Goal: Task Accomplishment & Management: Manage account settings

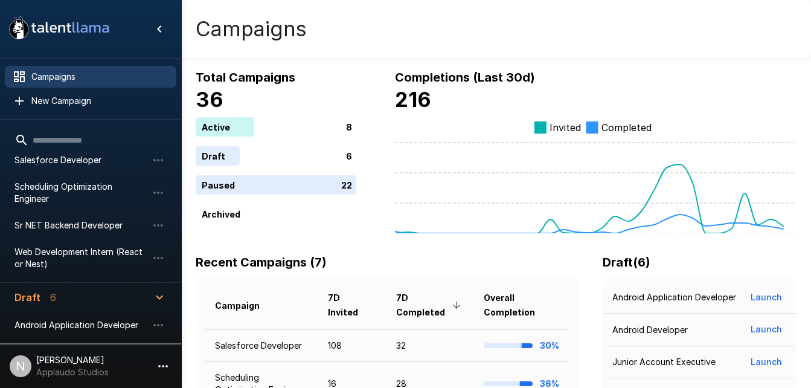
scroll to position [170, 0]
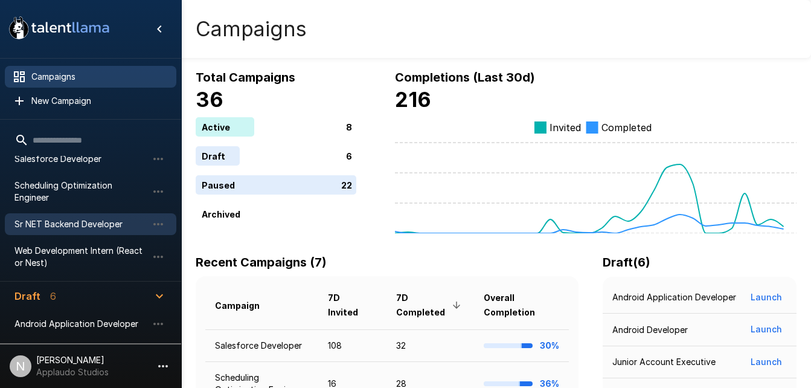
click at [71, 218] on span "Sr NET Backend Developer" at bounding box center [80, 224] width 133 height 12
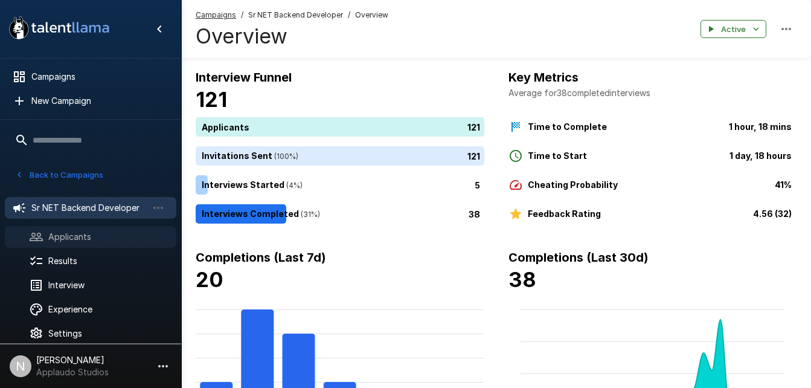
click at [61, 233] on span "Applicants" at bounding box center [107, 237] width 118 height 12
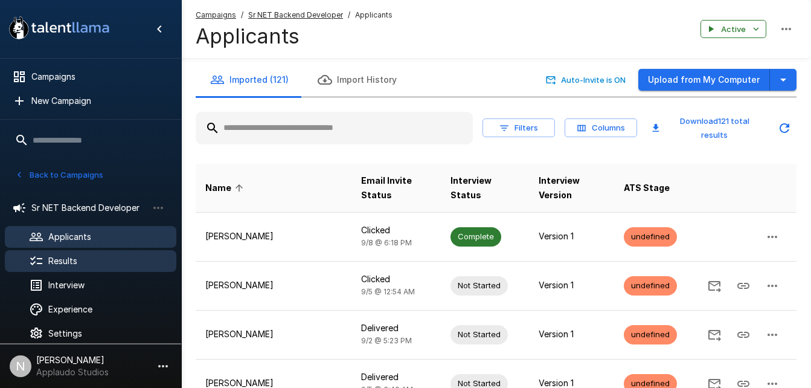
click at [65, 252] on div "Results" at bounding box center [90, 261] width 171 height 22
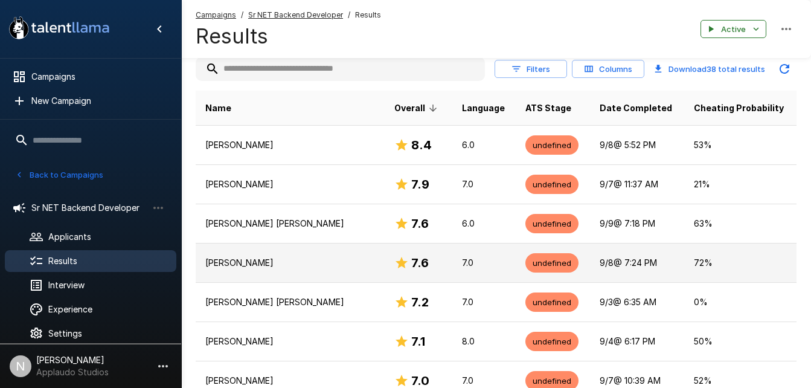
scroll to position [166, 0]
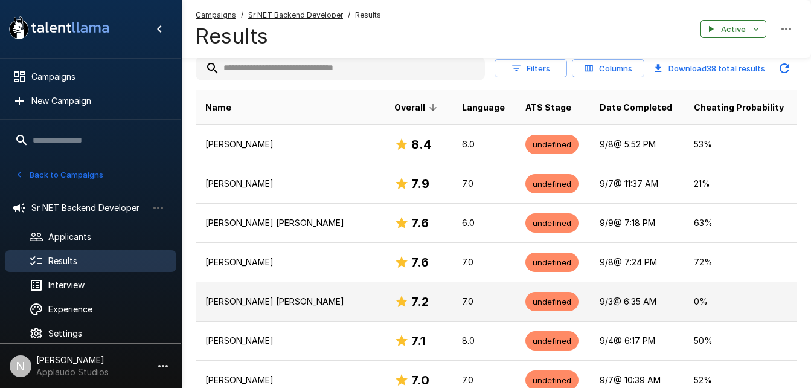
click at [237, 300] on p "Luis Alexandre Rodrigues" at bounding box center [290, 301] width 170 height 12
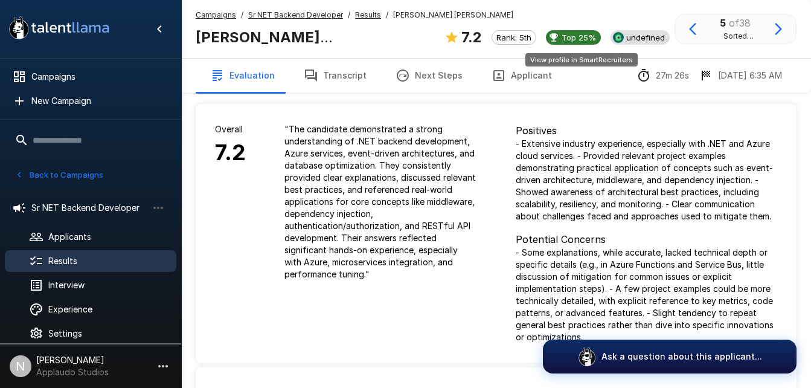
click at [621, 39] on span "undefined" at bounding box center [645, 38] width 48 height 10
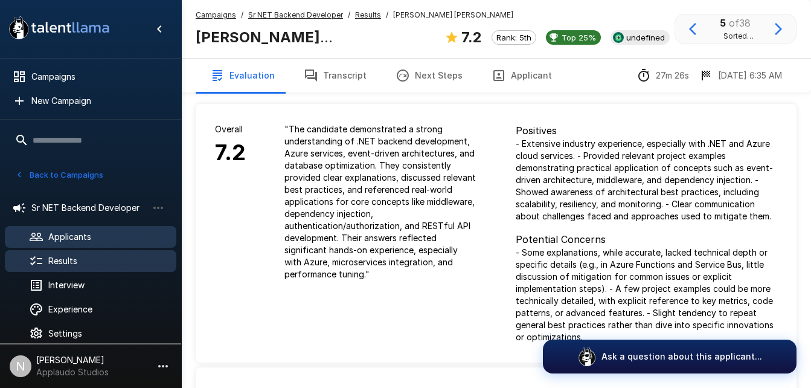
click at [88, 245] on div "Applicants" at bounding box center [90, 237] width 171 height 22
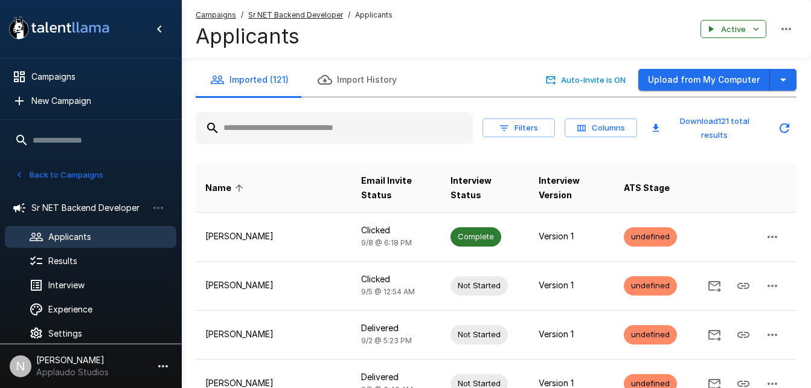
click at [265, 125] on input "text" at bounding box center [334, 128] width 277 height 22
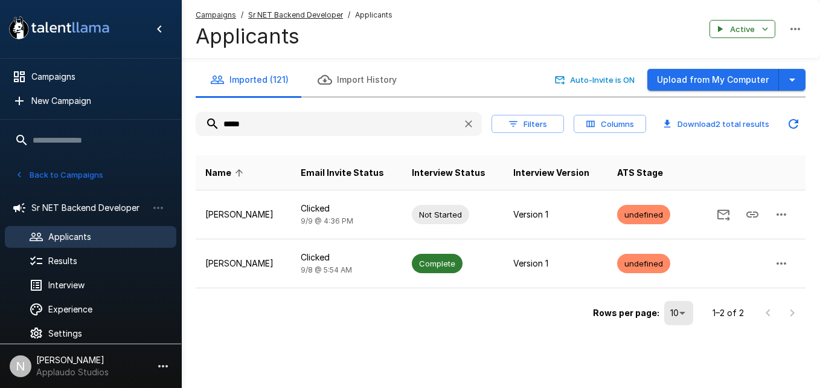
type input "*****"
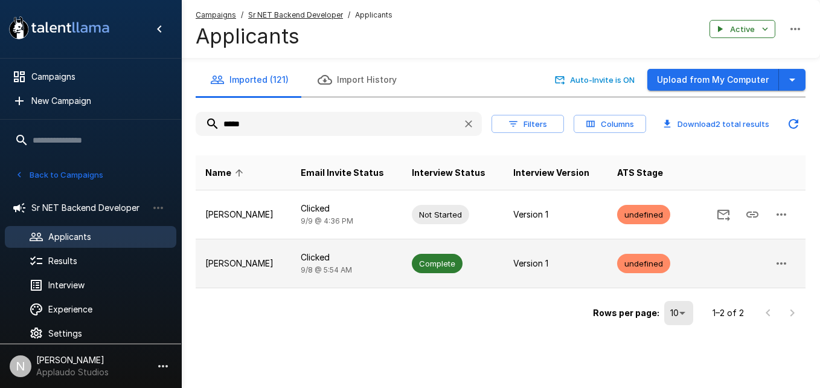
click at [401, 280] on td "Clicked 9/8 @ 5:54 AM" at bounding box center [347, 263] width 112 height 49
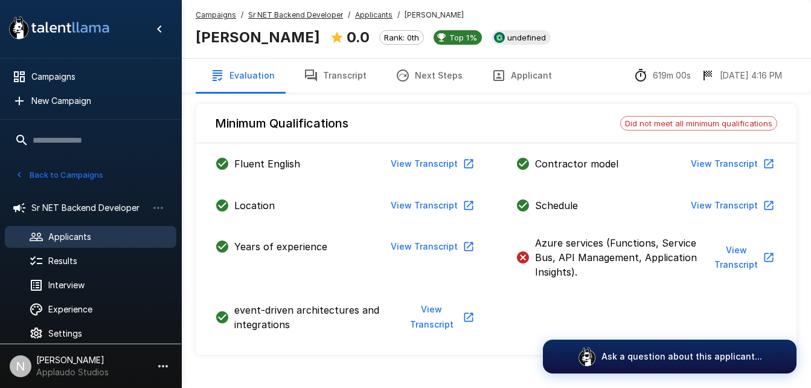
click at [508, 69] on button "Applicant" at bounding box center [521, 76] width 89 height 34
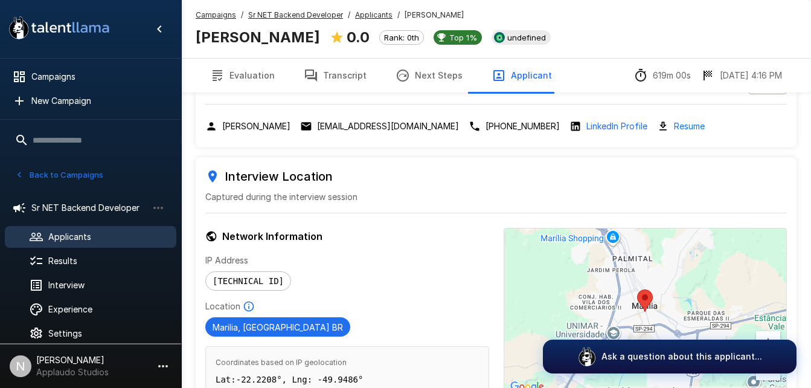
scroll to position [44, 0]
click at [603, 128] on p "LinkedIn Profile" at bounding box center [616, 126] width 61 height 12
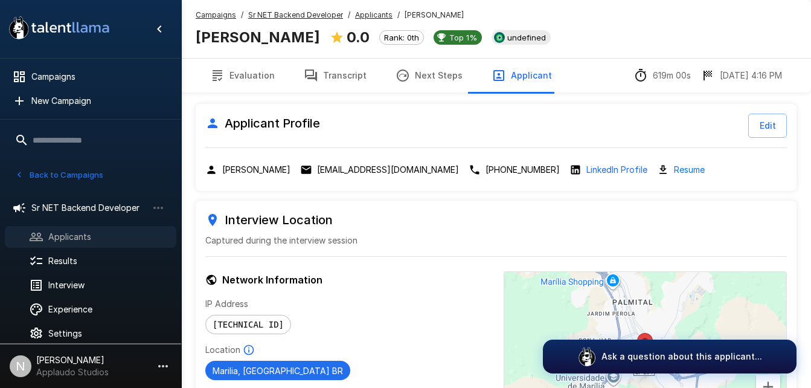
click at [86, 236] on span "Applicants" at bounding box center [107, 237] width 118 height 12
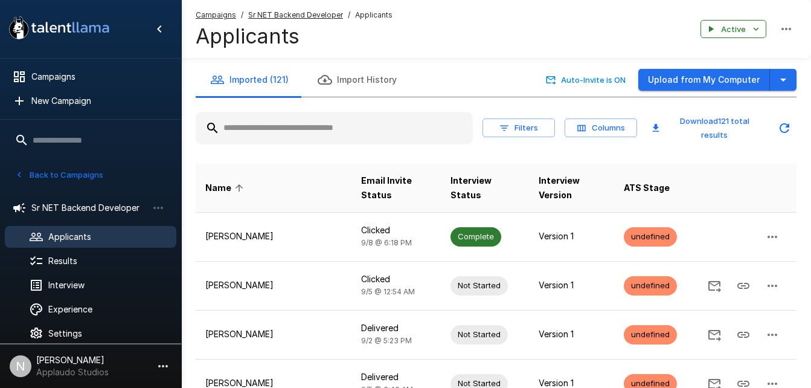
click at [284, 124] on input "text" at bounding box center [334, 128] width 277 height 22
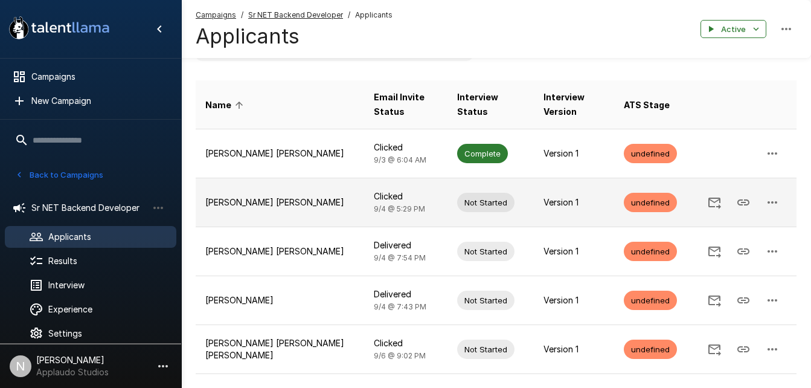
scroll to position [72, 0]
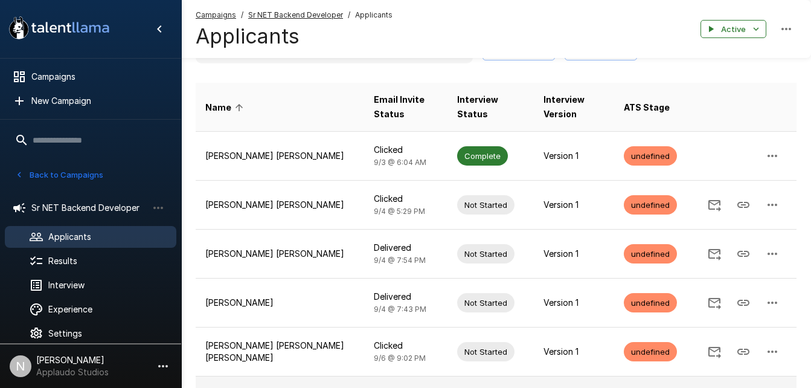
type input "****"
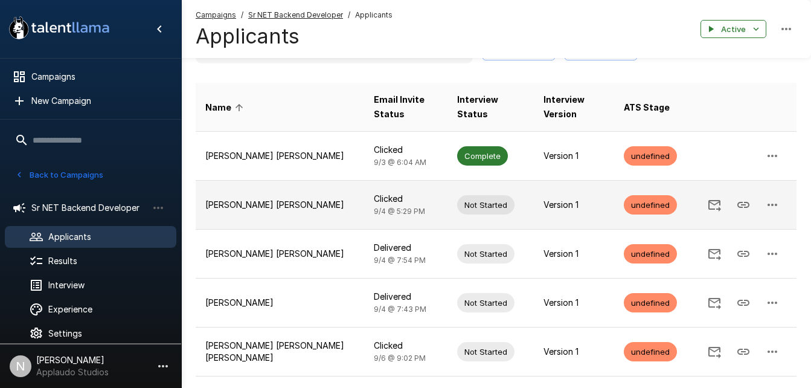
scroll to position [0, 0]
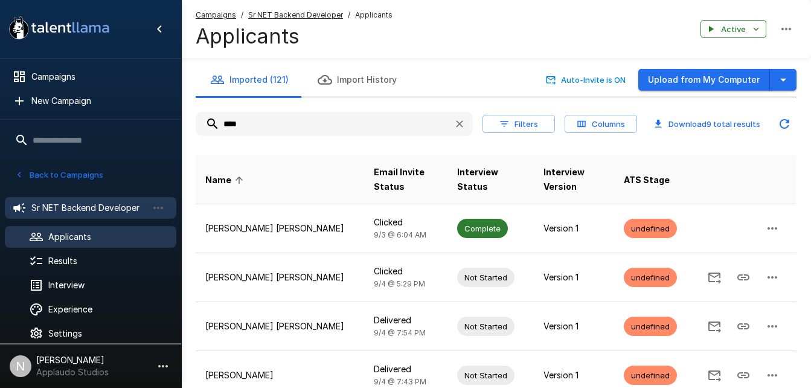
click at [92, 209] on span "Sr NET Backend Developer" at bounding box center [89, 208] width 116 height 12
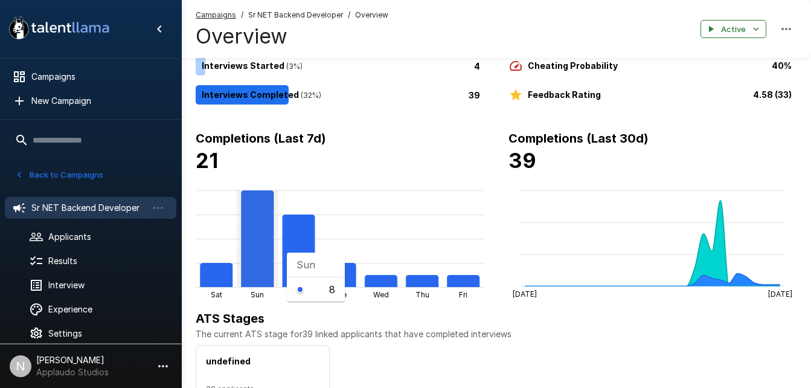
scroll to position [121, 0]
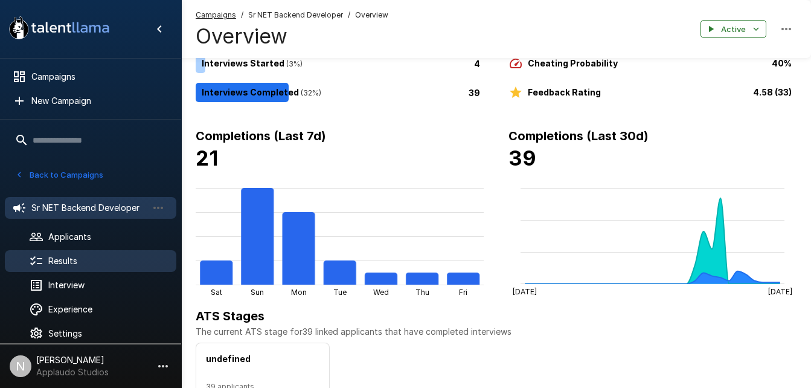
click at [71, 255] on span "Results" at bounding box center [107, 261] width 118 height 12
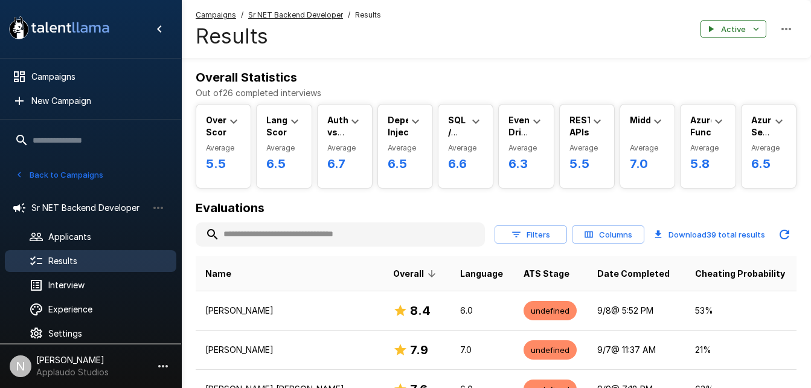
click at [301, 242] on input "text" at bounding box center [340, 234] width 289 height 22
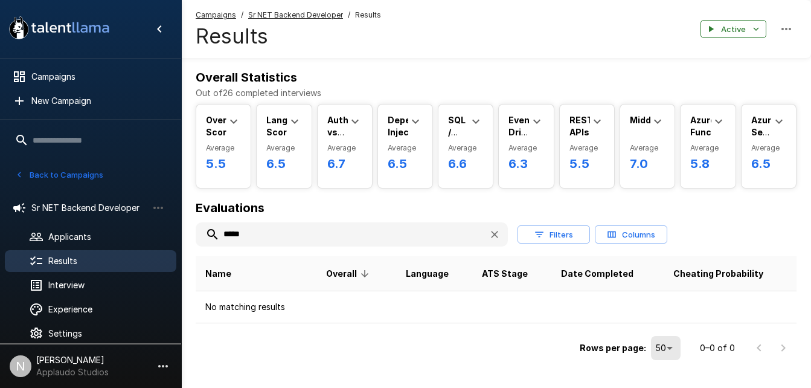
type input "*****"
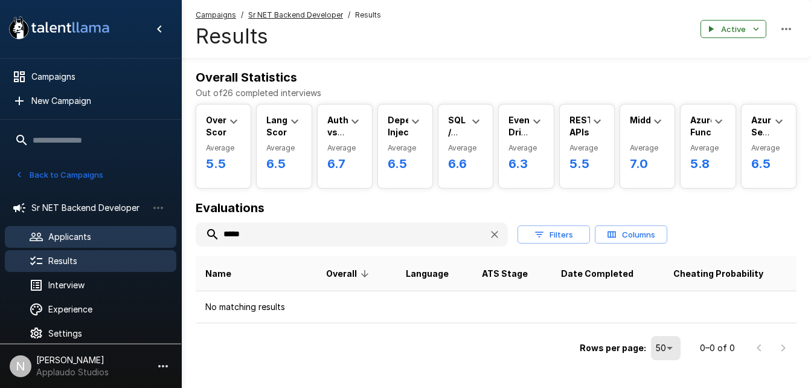
click at [80, 243] on div "Applicants" at bounding box center [90, 237] width 171 height 22
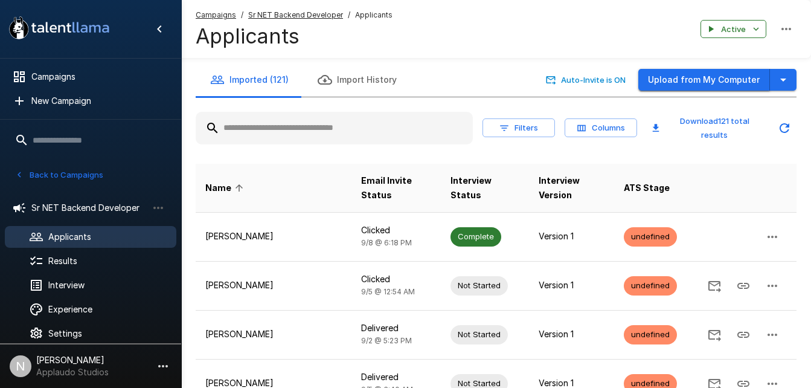
click at [693, 88] on button "Upload from My Computer" at bounding box center [704, 80] width 132 height 22
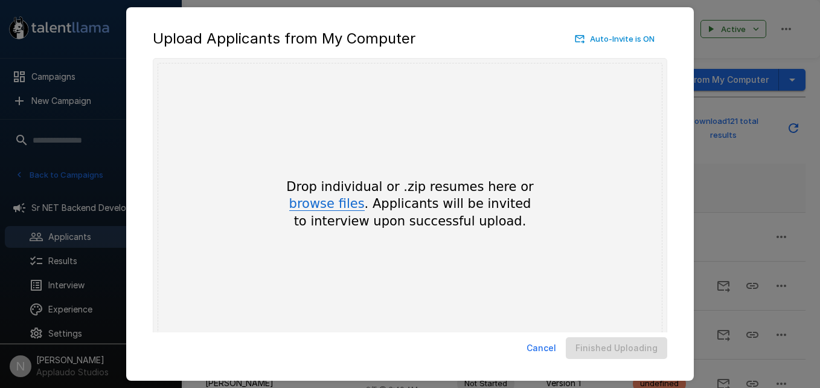
click at [343, 209] on button "browse files" at bounding box center [326, 203] width 75 height 13
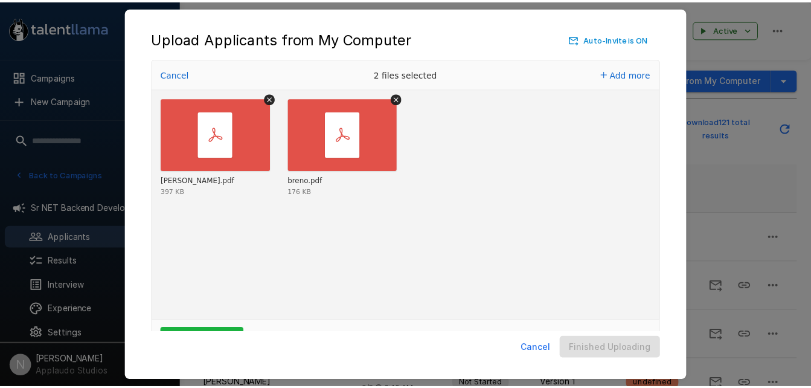
scroll to position [40, 0]
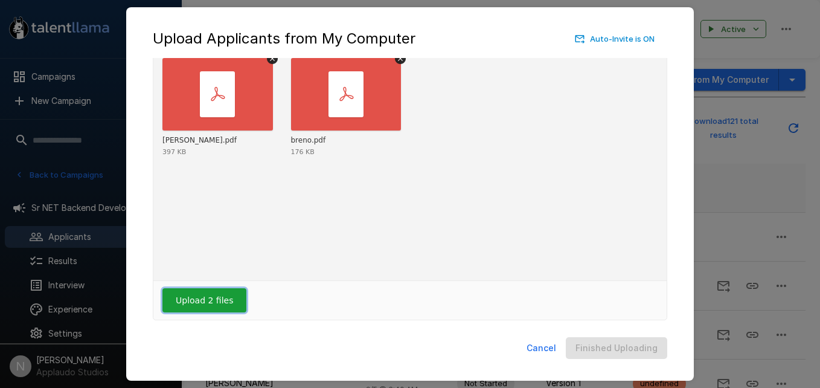
click at [223, 293] on button "Upload 2 files" at bounding box center [204, 300] width 84 height 24
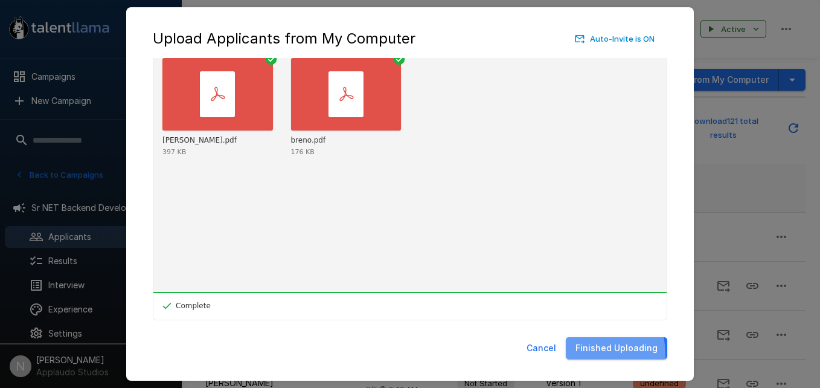
drag, startPoint x: 642, startPoint y: 357, endPoint x: 578, endPoint y: 354, distance: 63.5
click at [578, 354] on button "Finished Uploading" at bounding box center [616, 348] width 101 height 22
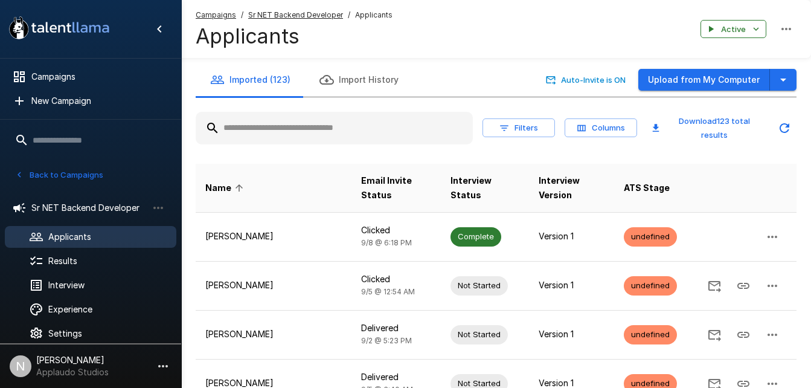
click at [350, 138] on input "text" at bounding box center [334, 128] width 277 height 22
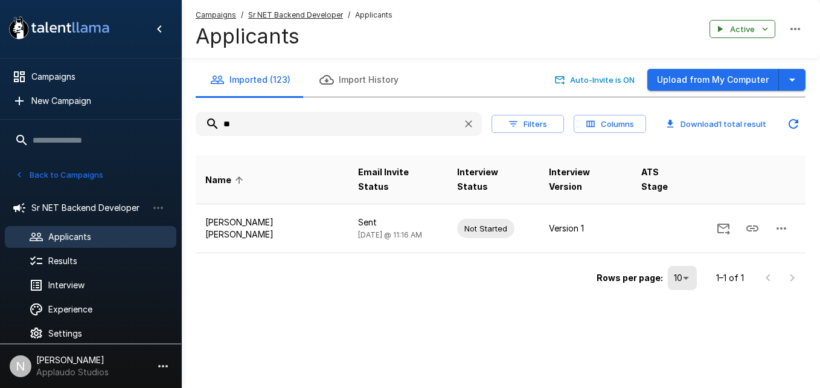
type input "*"
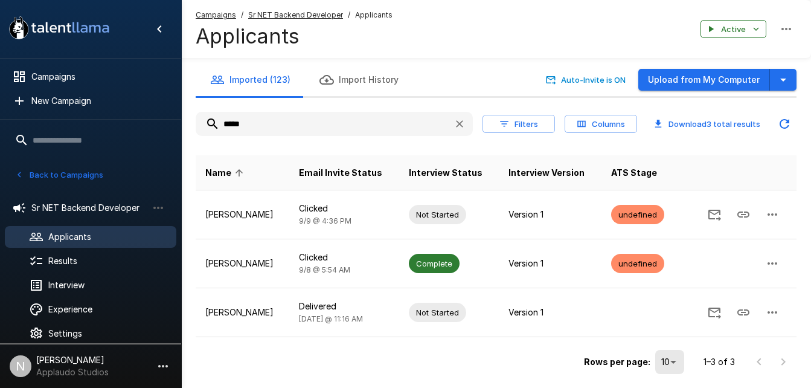
click at [259, 123] on input "*****" at bounding box center [320, 124] width 248 height 22
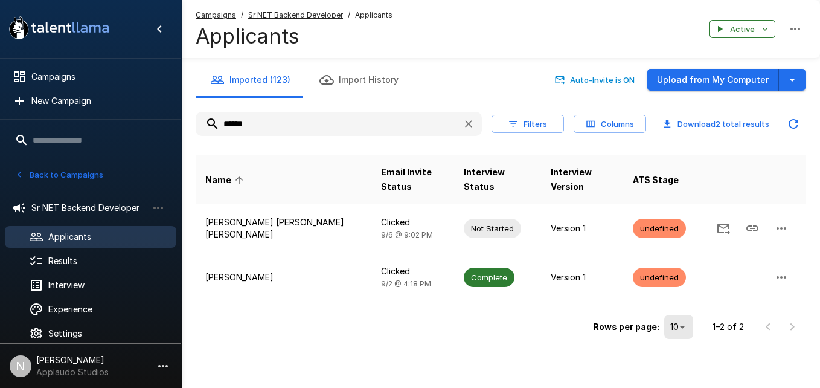
type input "*******"
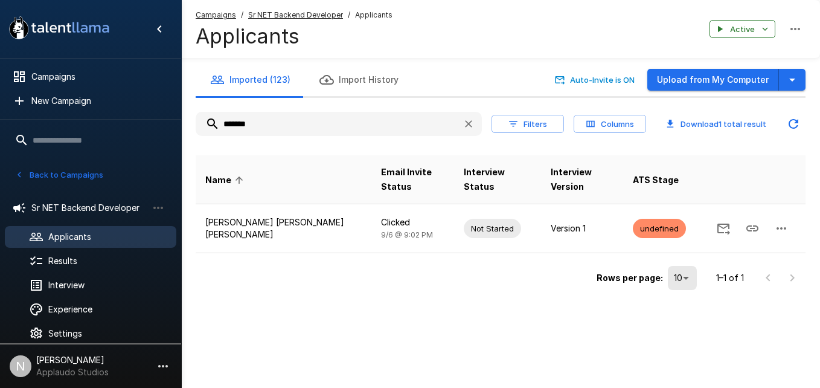
click at [257, 123] on input "*******" at bounding box center [324, 124] width 257 height 22
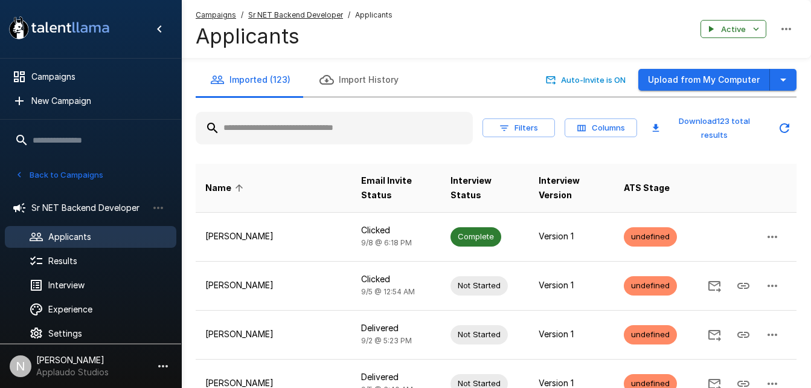
click at [288, 135] on input "text" at bounding box center [334, 128] width 277 height 22
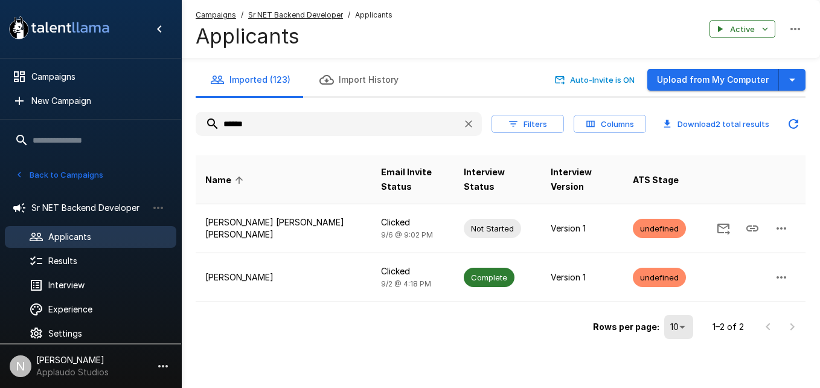
type input "******"
click at [467, 123] on icon "button" at bounding box center [469, 124] width 12 height 12
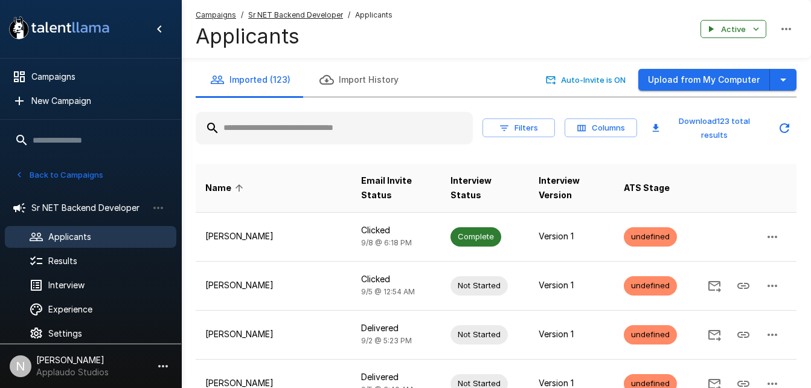
click at [239, 118] on input "text" at bounding box center [334, 128] width 277 height 22
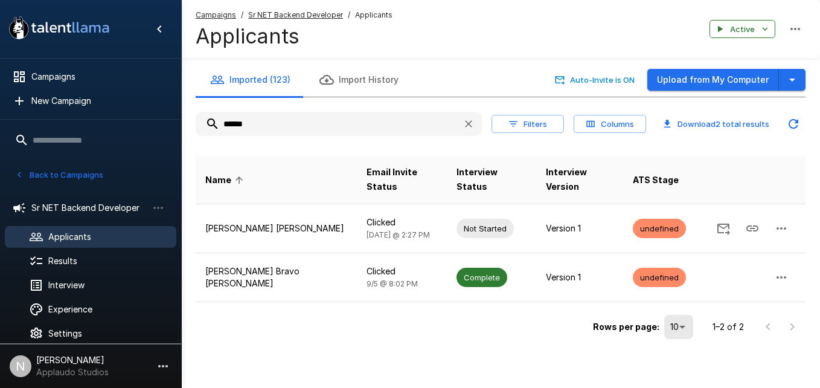
click at [254, 118] on input "******" at bounding box center [324, 124] width 257 height 22
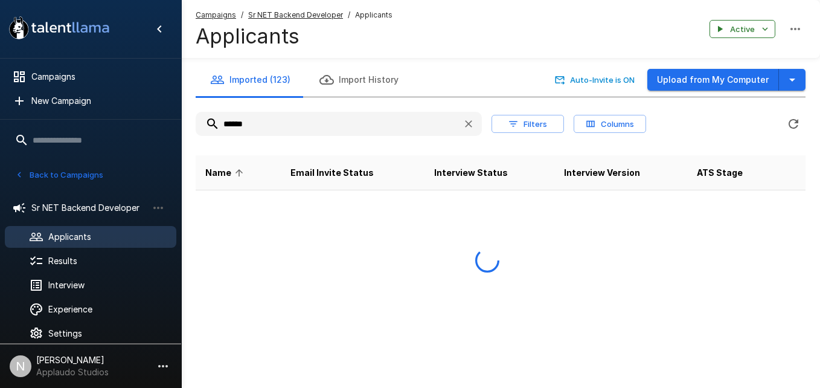
type input "*******"
click at [254, 118] on input "*******" at bounding box center [324, 124] width 257 height 22
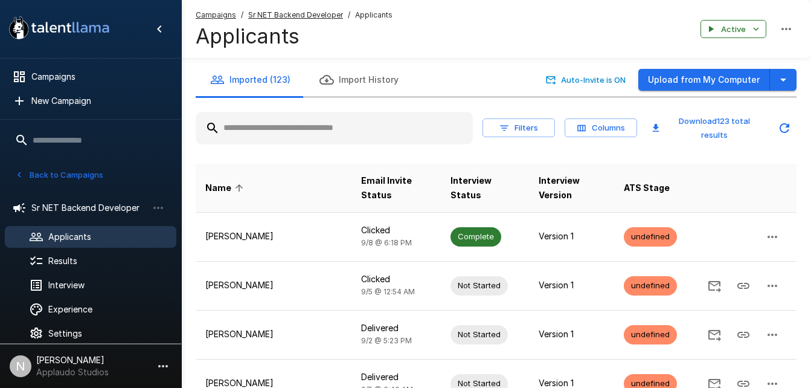
click at [273, 125] on input "text" at bounding box center [334, 128] width 277 height 22
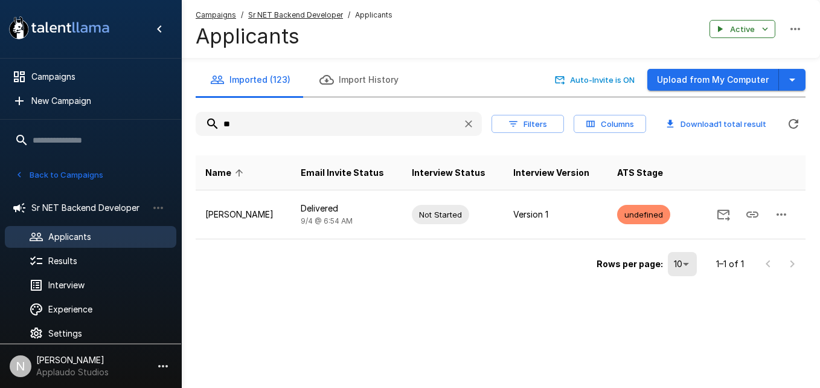
type input "*"
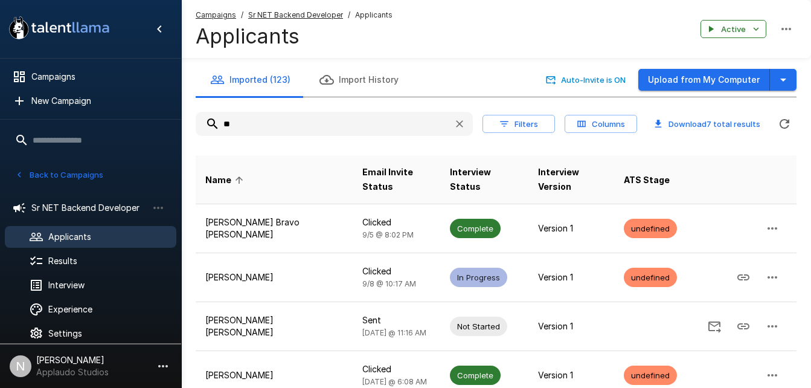
type input "*"
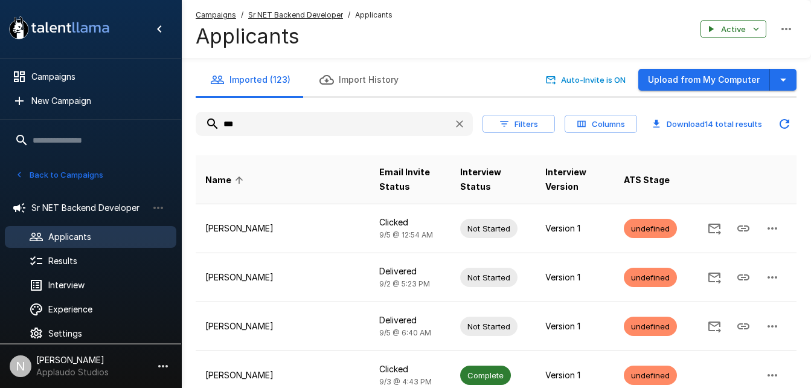
type input "***"
click at [106, 236] on span "Applicants" at bounding box center [107, 237] width 118 height 12
click at [461, 124] on icon "button" at bounding box center [459, 123] width 7 height 7
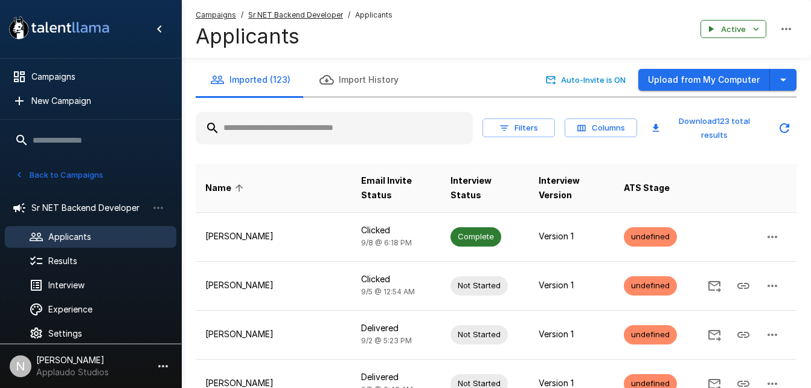
click at [278, 127] on input "text" at bounding box center [334, 128] width 277 height 22
paste input "**********"
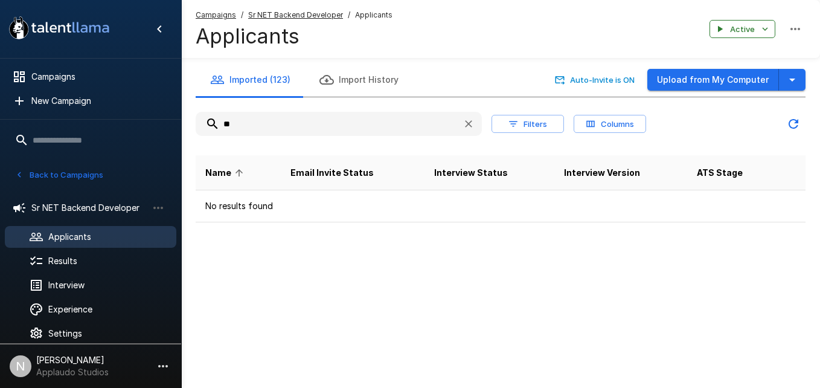
type input "*"
type input "****"
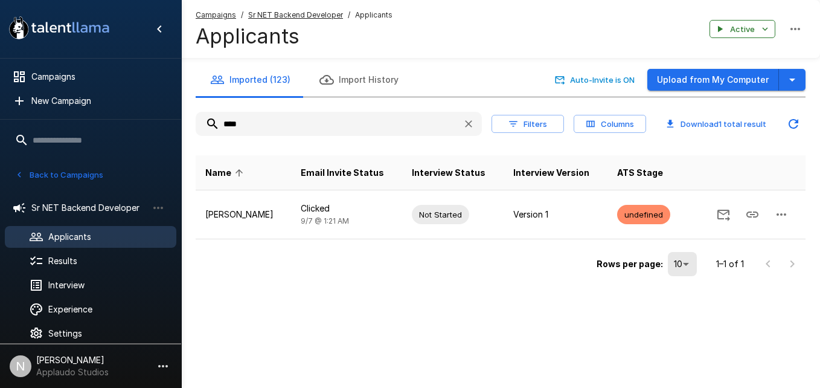
drag, startPoint x: 279, startPoint y: 114, endPoint x: 219, endPoint y: 121, distance: 60.3
click at [219, 121] on input "****" at bounding box center [324, 124] width 257 height 22
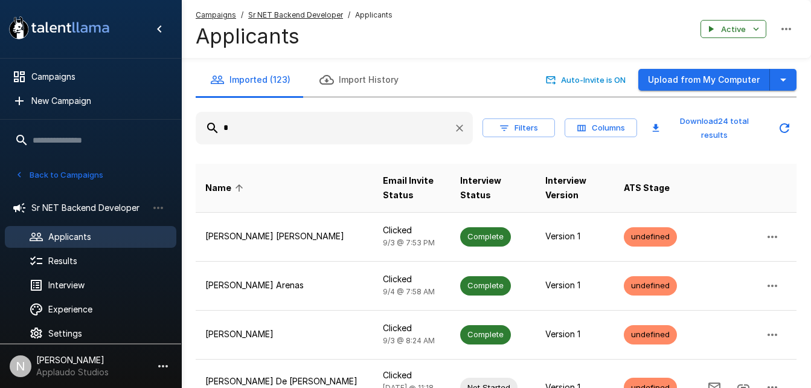
type input "*"
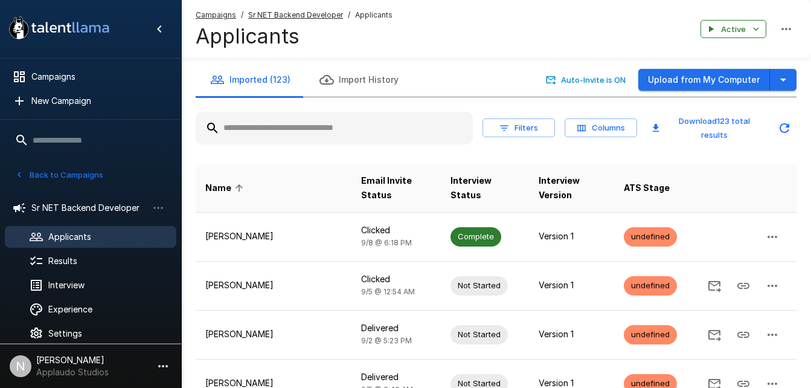
paste input "**********"
type input "**********"
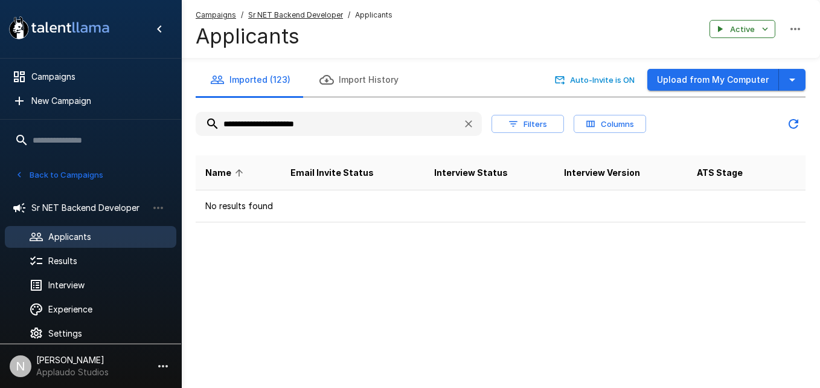
click at [249, 129] on input "**********" at bounding box center [324, 124] width 257 height 22
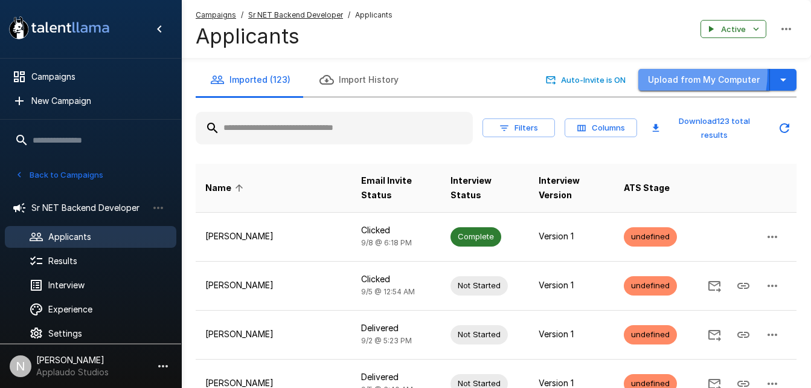
click at [665, 73] on button "Upload from My Computer" at bounding box center [704, 80] width 132 height 22
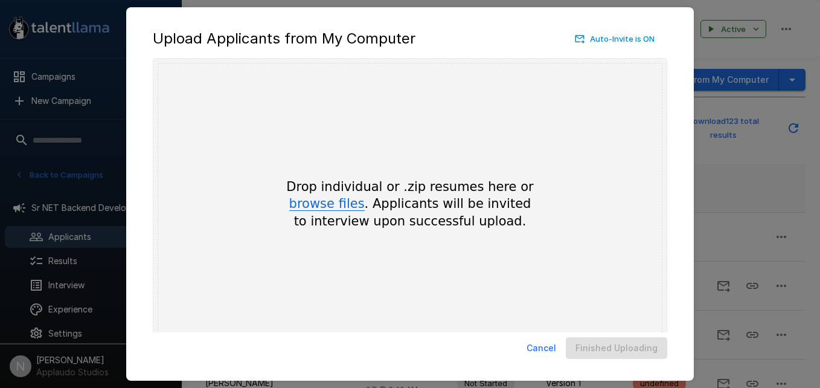
click at [339, 207] on button "browse files" at bounding box center [326, 203] width 75 height 13
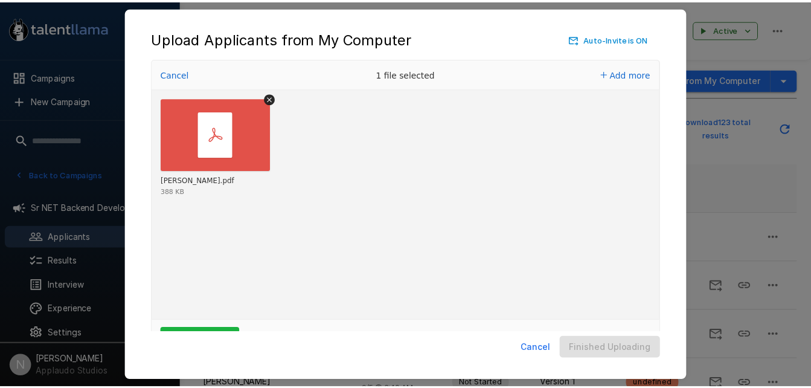
scroll to position [40, 0]
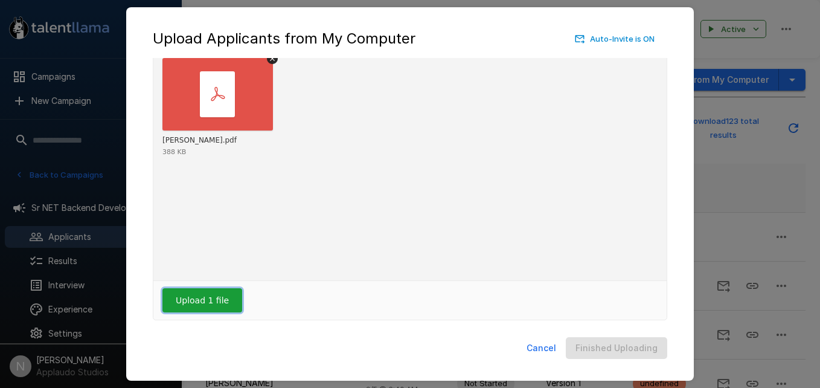
click at [220, 297] on button "Upload 1 file" at bounding box center [202, 300] width 80 height 24
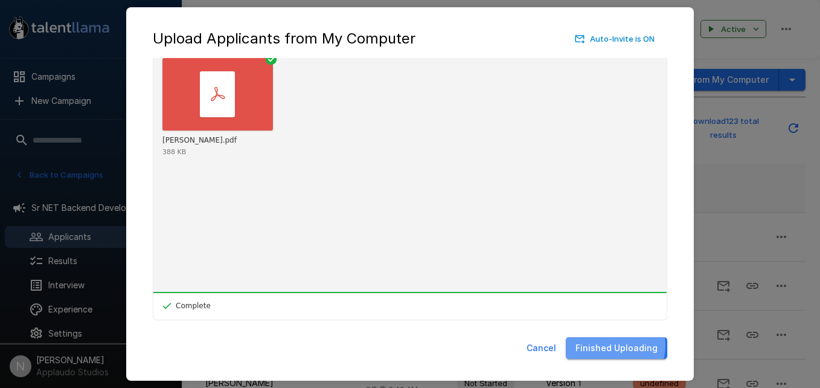
click at [608, 344] on button "Finished Uploading" at bounding box center [616, 348] width 101 height 22
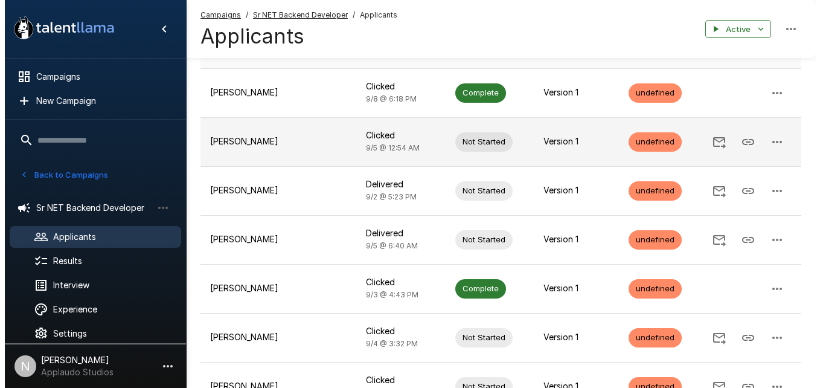
scroll to position [0, 0]
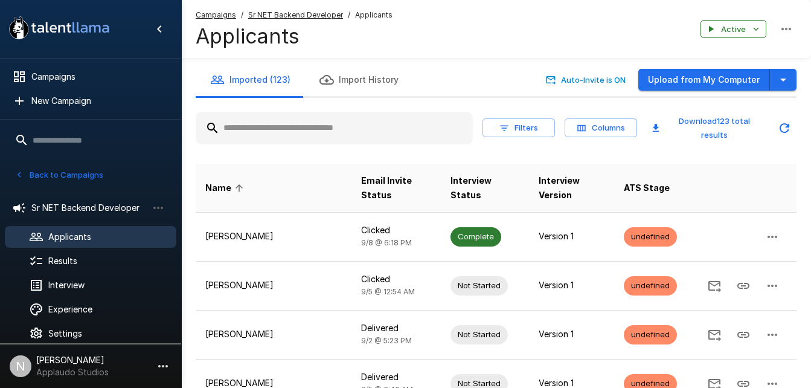
click at [89, 243] on div "Applicants" at bounding box center [90, 237] width 171 height 22
click at [708, 79] on button "Upload from My Computer" at bounding box center [704, 80] width 132 height 22
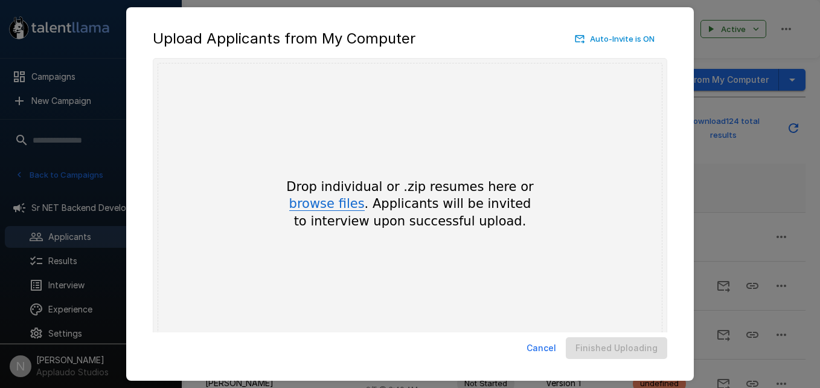
click at [339, 203] on button "browse files" at bounding box center [326, 203] width 75 height 13
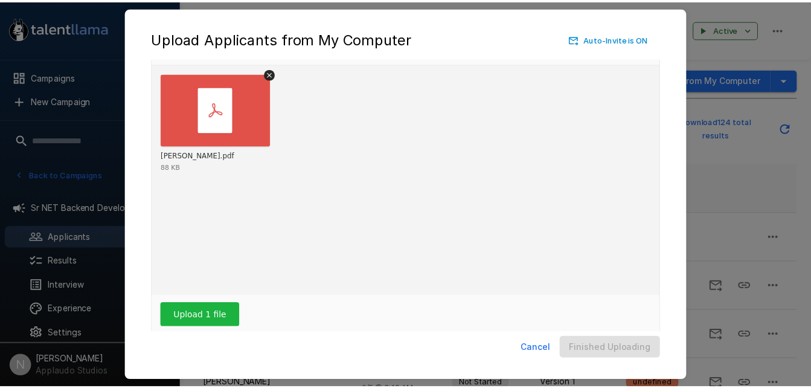
scroll to position [40, 0]
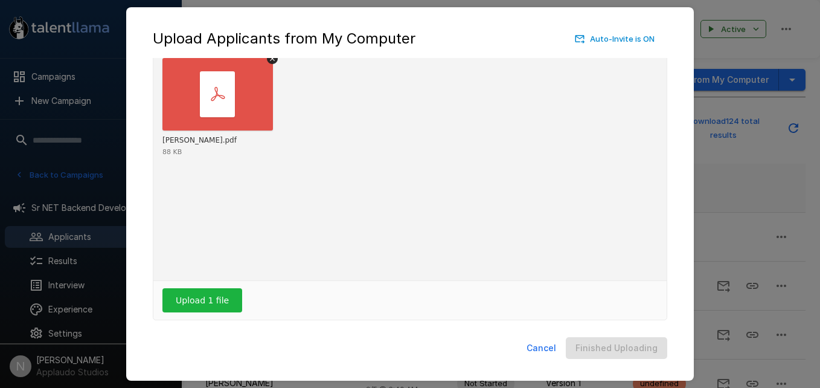
click at [181, 287] on div "Upload 1 file" at bounding box center [409, 300] width 513 height 39
click at [207, 302] on button "Upload 1 file" at bounding box center [202, 300] width 80 height 24
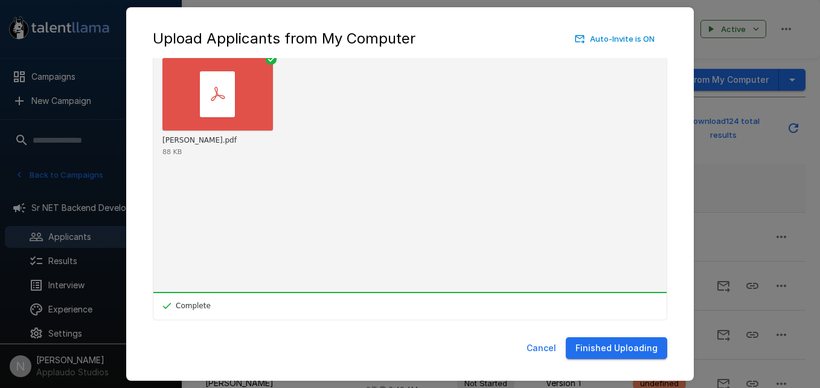
click at [566, 345] on div "Cancel Finished Uploading" at bounding box center [409, 350] width 543 height 37
click at [575, 347] on button "Finished Uploading" at bounding box center [616, 348] width 101 height 22
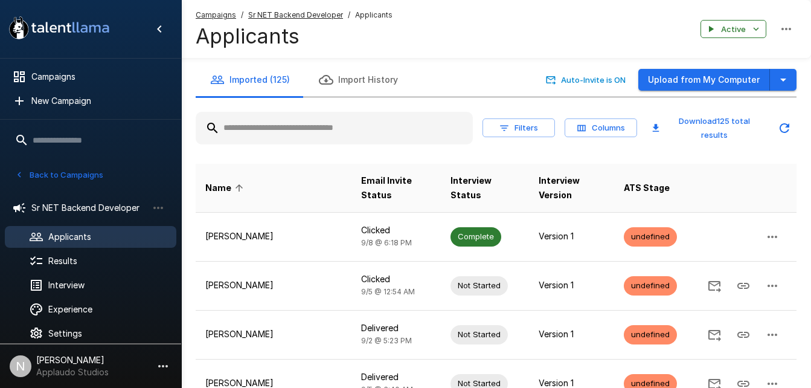
click at [260, 134] on input "text" at bounding box center [334, 128] width 277 height 22
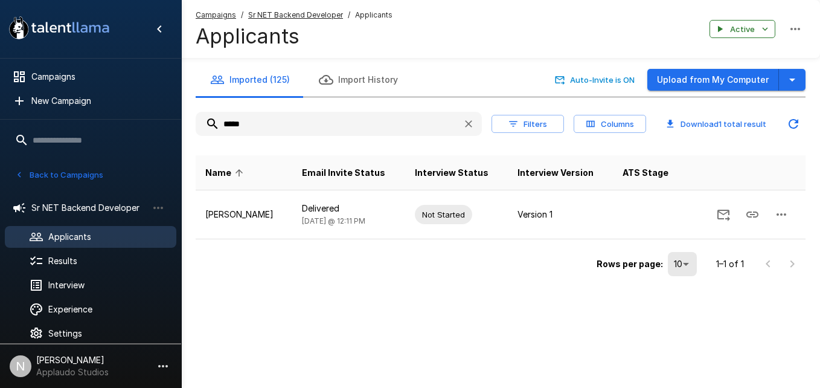
click at [278, 126] on input "*****" at bounding box center [324, 124] width 257 height 22
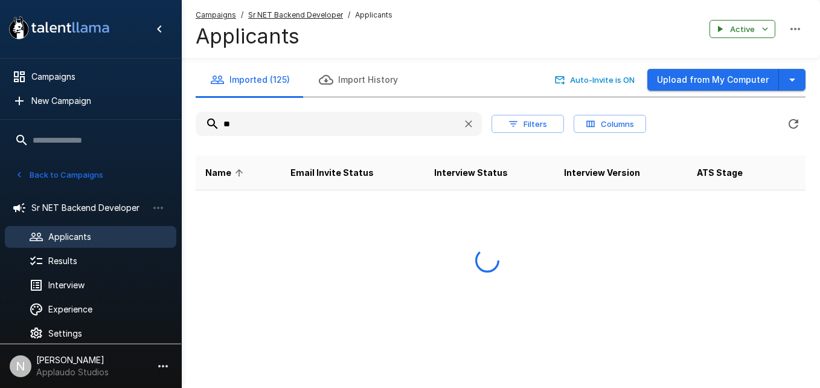
type input "*"
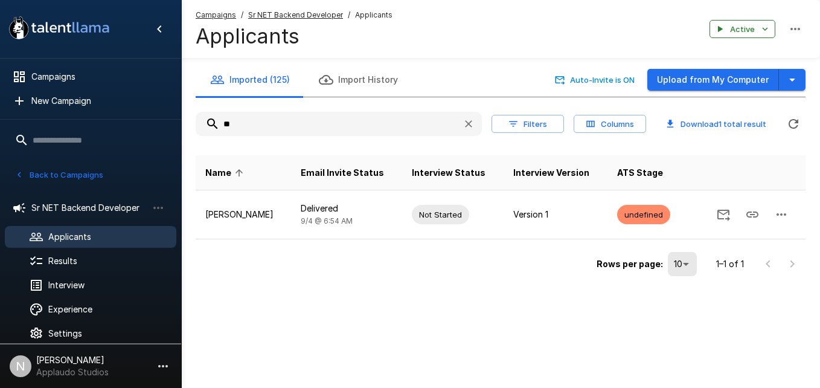
type input "*"
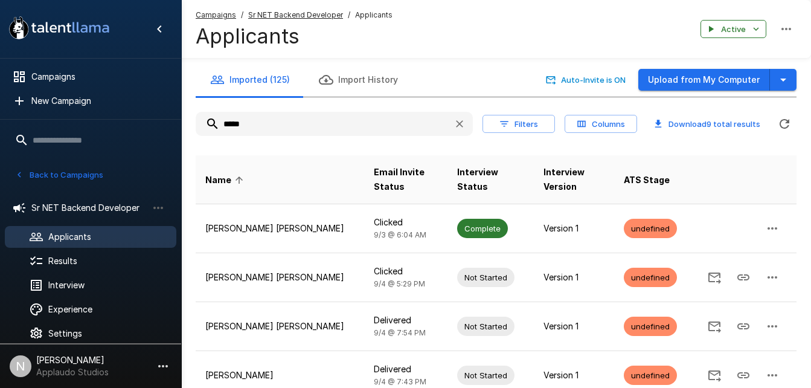
type input "******"
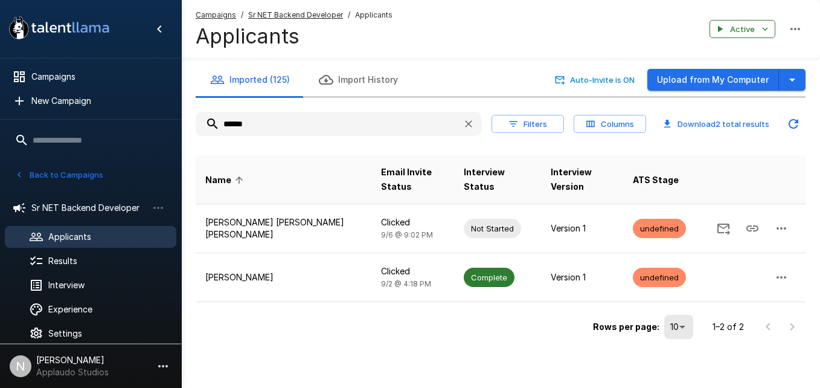
drag, startPoint x: 268, startPoint y: 118, endPoint x: 185, endPoint y: 114, distance: 82.2
click at [185, 114] on div "Imported (125) Import History Auto-Invite is ON Upload from My Computer ****** …" at bounding box center [500, 203] width 639 height 280
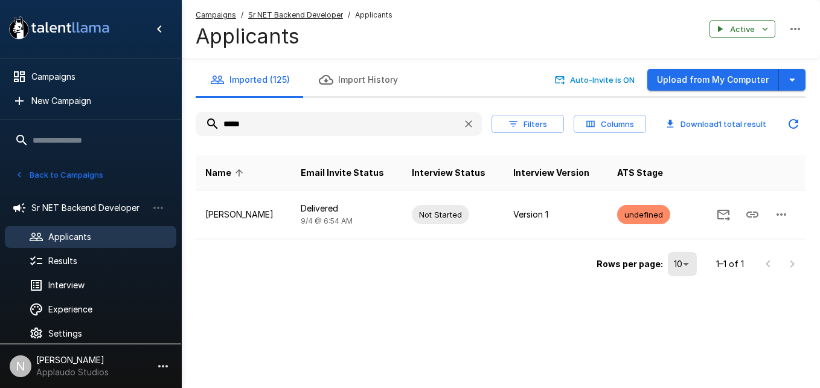
type input "*****"
click at [69, 81] on span "Campaigns" at bounding box center [98, 77] width 135 height 12
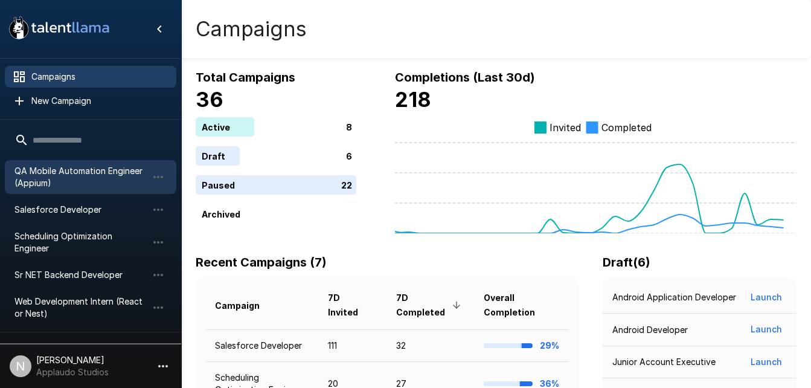
scroll to position [126, 0]
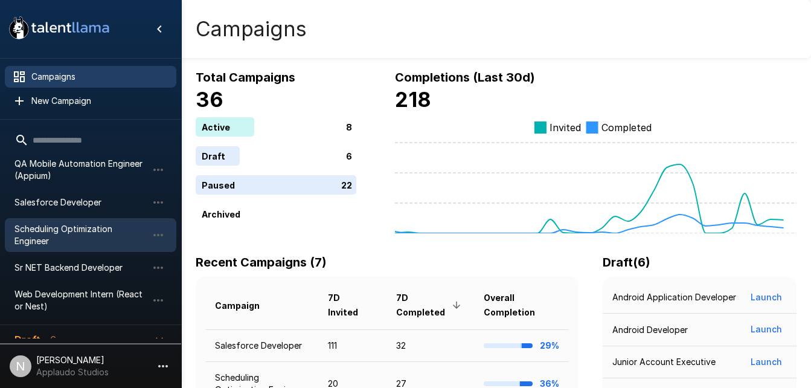
click at [58, 223] on span "Scheduling Optimization Engineer" at bounding box center [80, 235] width 133 height 24
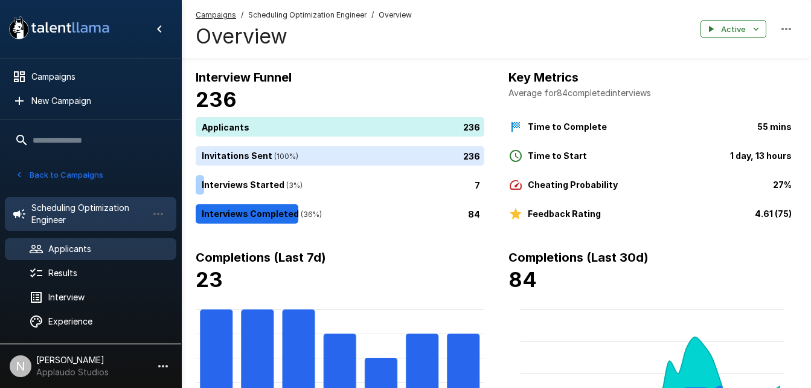
click at [81, 254] on span "Applicants" at bounding box center [107, 249] width 118 height 12
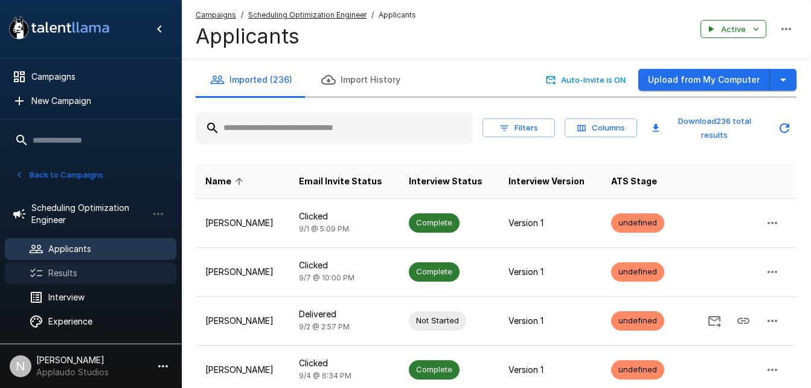
click at [53, 284] on div "Results" at bounding box center [90, 273] width 171 height 22
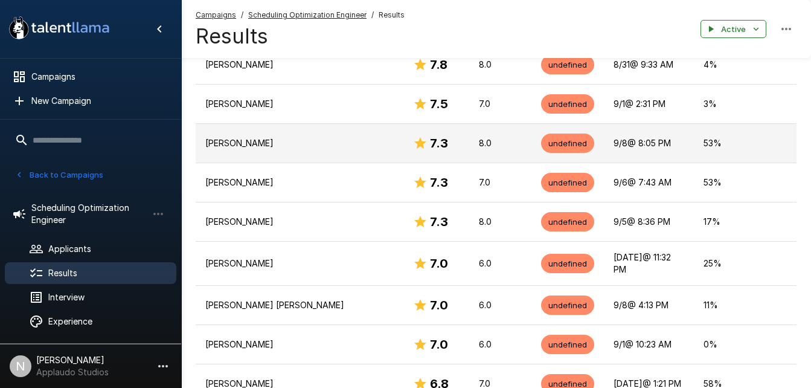
scroll to position [662, 0]
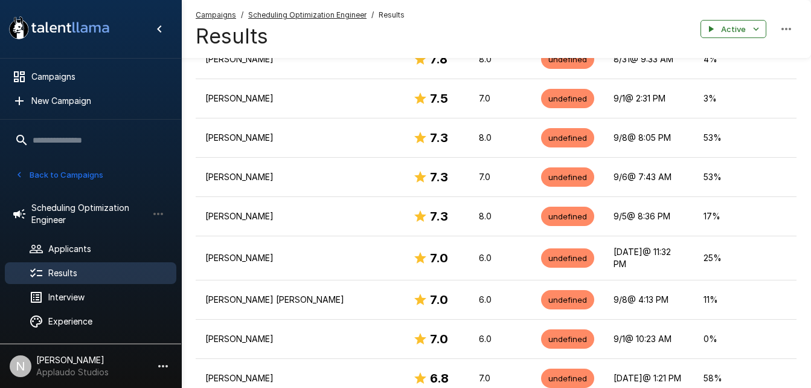
drag, startPoint x: 258, startPoint y: 271, endPoint x: 604, endPoint y: 42, distance: 415.2
click at [604, 42] on div "Campaigns / Scheduling Optimization Engineer / Results Results Active" at bounding box center [496, 29] width 630 height 58
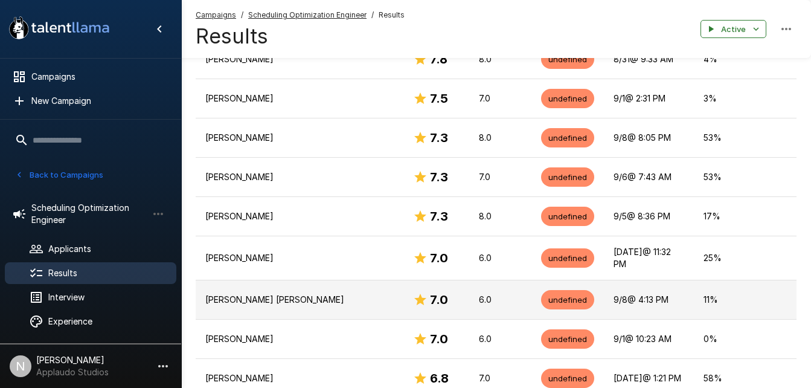
drag, startPoint x: 271, startPoint y: 272, endPoint x: 246, endPoint y: 266, distance: 25.5
click at [246, 280] on td "Miguel Angel Arroyave Guerrero" at bounding box center [300, 299] width 208 height 39
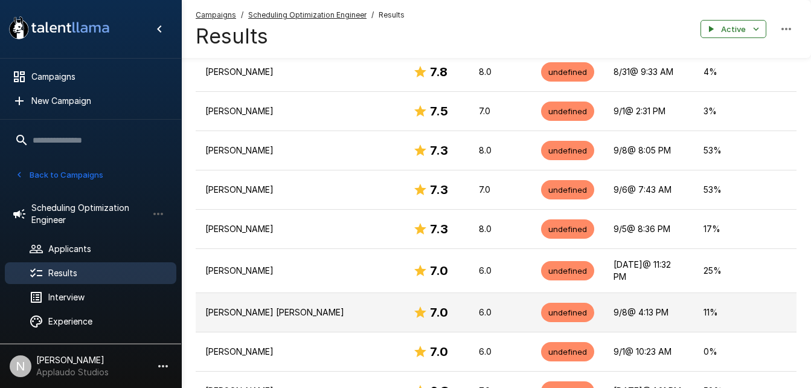
scroll to position [647, 0]
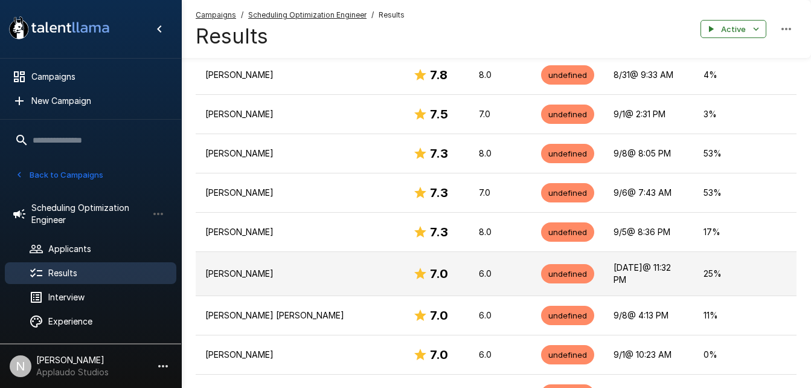
click at [263, 264] on td "Ángel González López" at bounding box center [300, 273] width 208 height 44
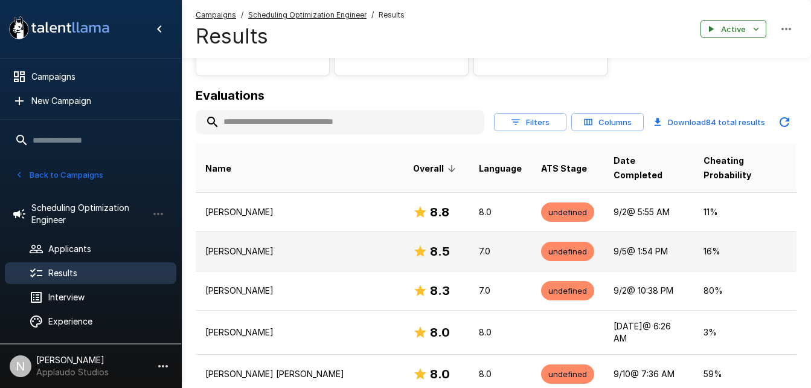
scroll to position [120, 0]
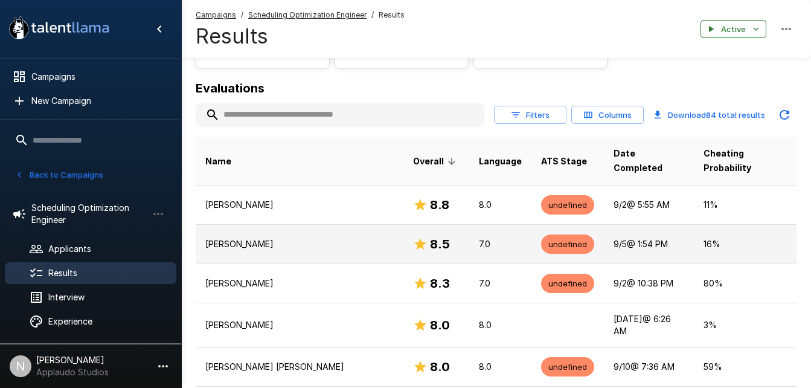
click at [279, 238] on p "Benjamín Triana" at bounding box center [299, 244] width 188 height 12
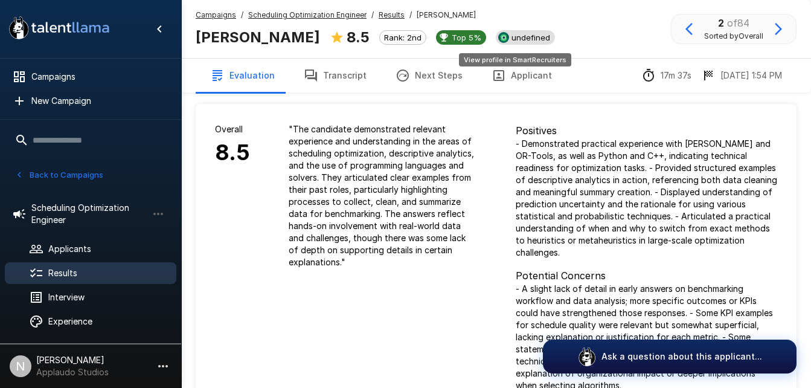
click at [524, 39] on span "undefined" at bounding box center [531, 38] width 48 height 10
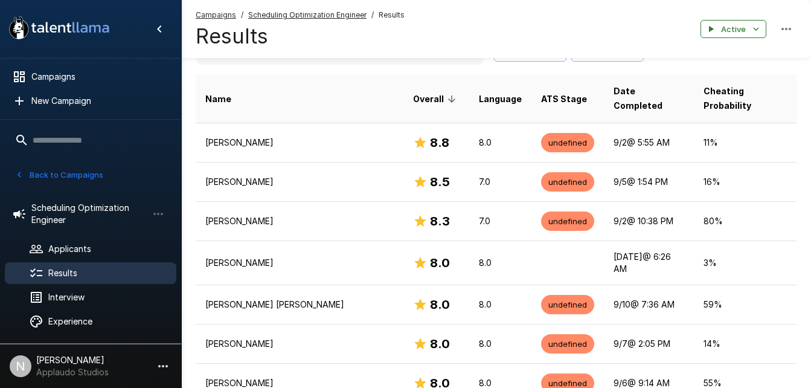
scroll to position [184, 0]
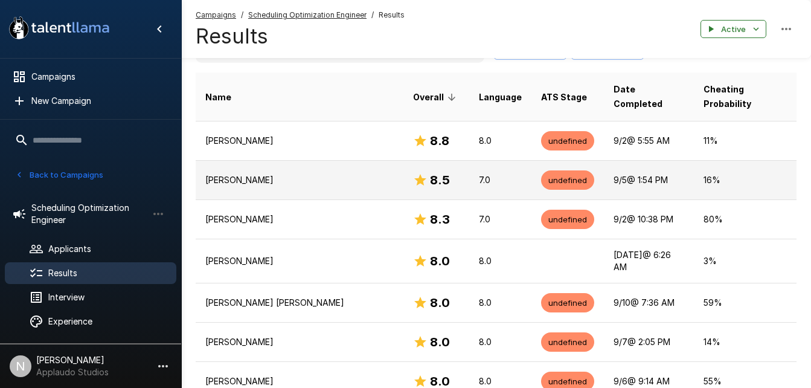
click at [231, 174] on p "Benjamín Triana" at bounding box center [299, 180] width 188 height 12
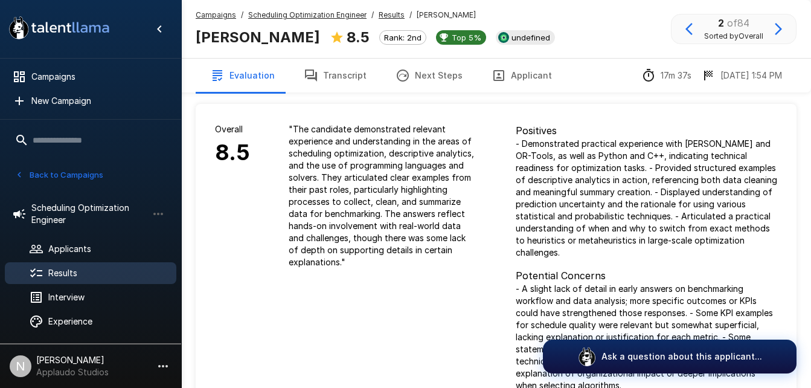
click at [775, 34] on icon "button" at bounding box center [778, 29] width 7 height 12
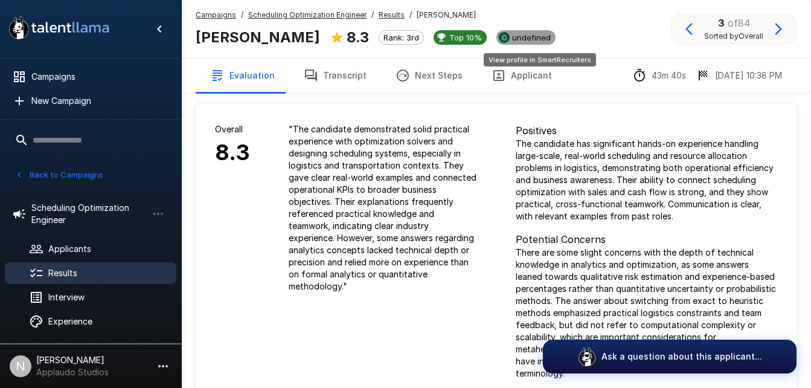
click at [535, 34] on span "undefined" at bounding box center [531, 38] width 48 height 10
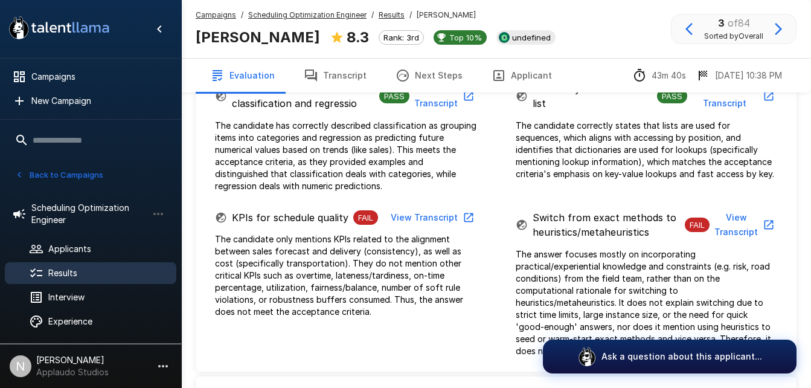
scroll to position [1315, 0]
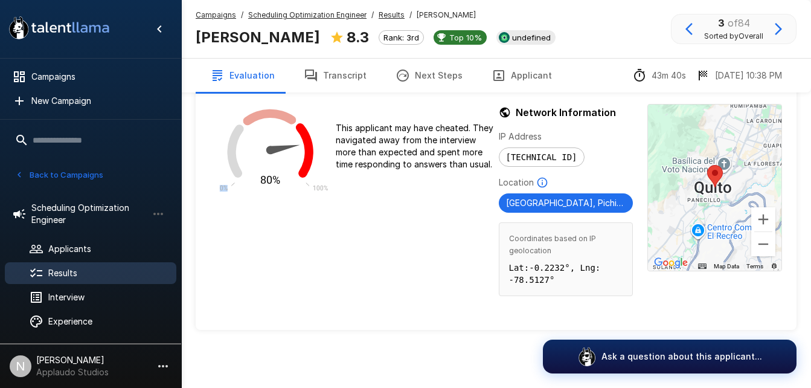
drag, startPoint x: 277, startPoint y: 182, endPoint x: 243, endPoint y: 176, distance: 35.1
click at [243, 176] on icon "80% 0% 100%" at bounding box center [270, 145] width 121 height 102
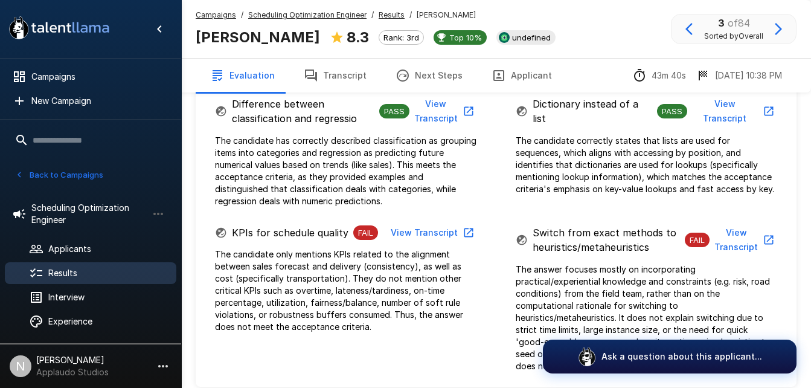
scroll to position [895, 0]
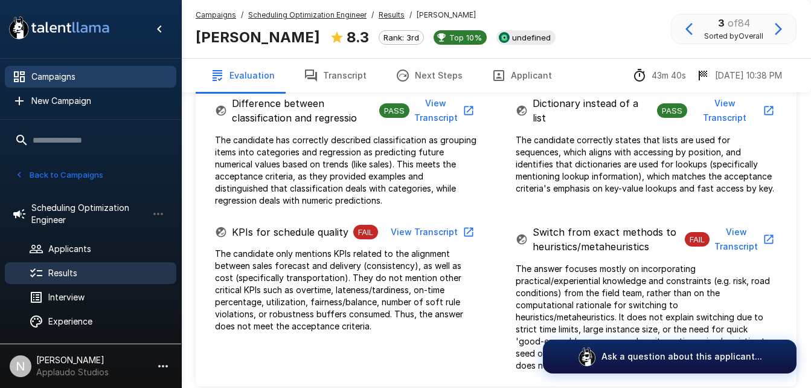
click at [99, 68] on div "Campaigns" at bounding box center [90, 77] width 171 height 22
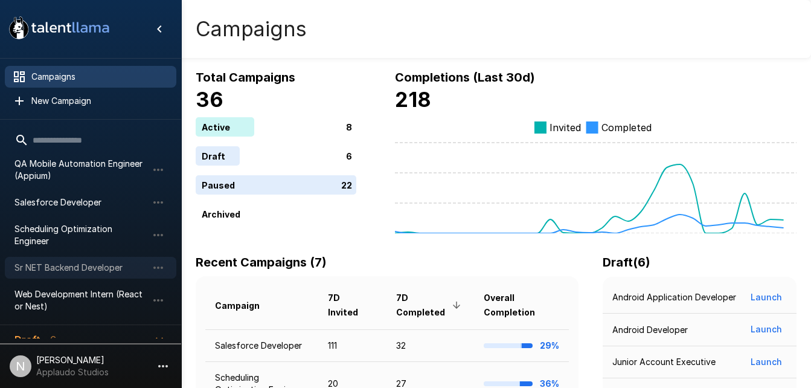
click at [88, 261] on span "Sr NET Backend Developer" at bounding box center [80, 267] width 133 height 12
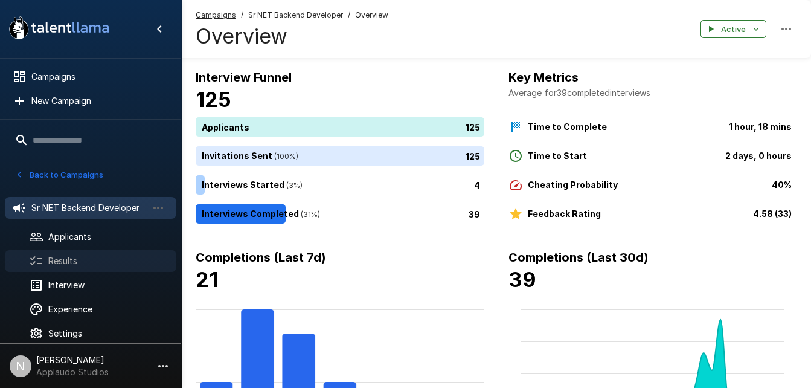
click at [85, 262] on span "Results" at bounding box center [107, 261] width 118 height 12
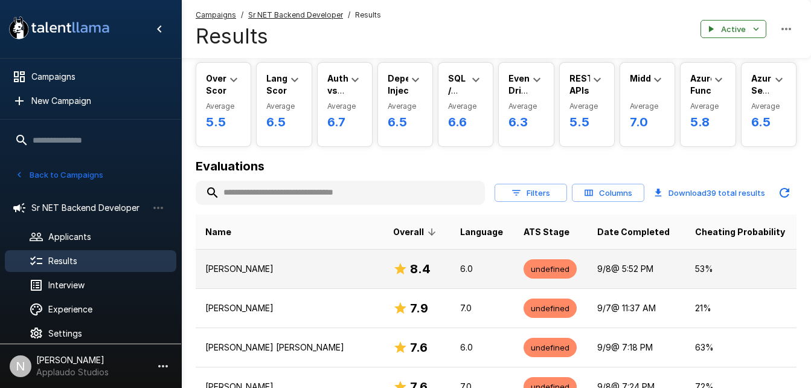
scroll to position [50, 0]
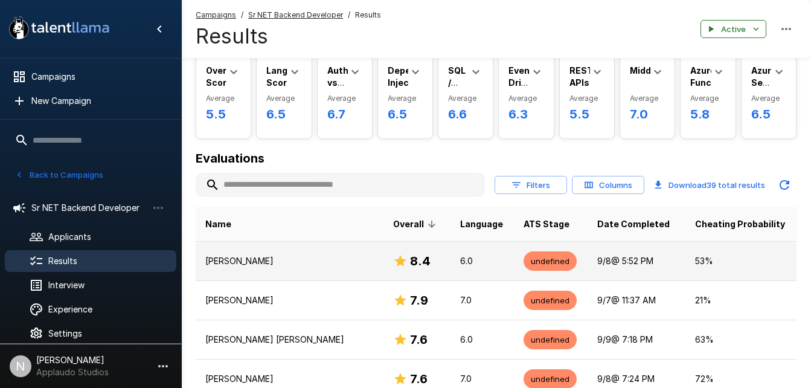
click at [412, 261] on div "8.4" at bounding box center [417, 260] width 48 height 19
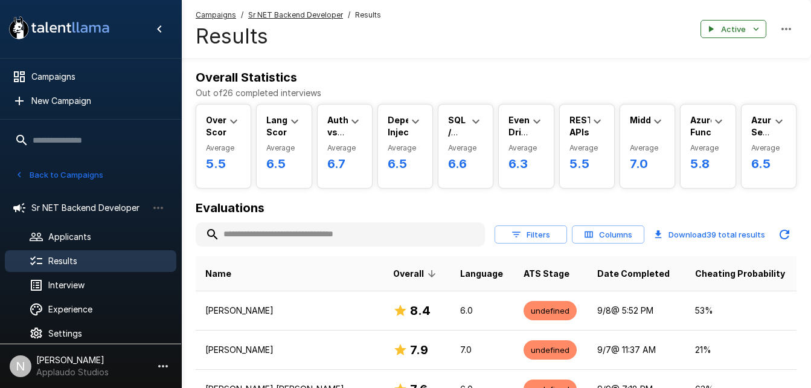
scroll to position [50, 0]
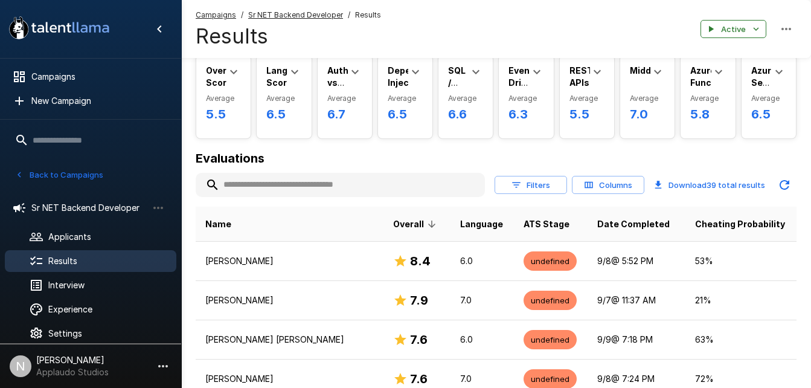
click at [409, 65] on icon at bounding box center [415, 72] width 14 height 14
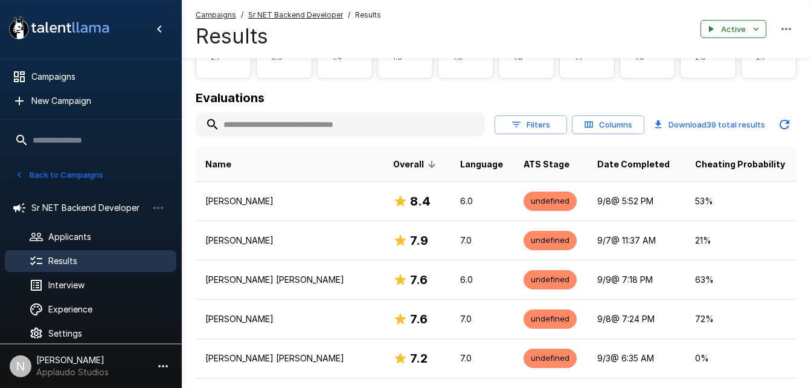
scroll to position [276, 0]
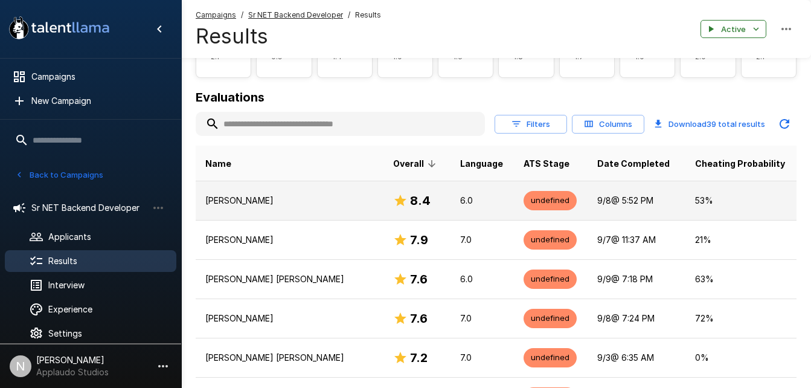
click at [410, 197] on h6 "8.4" at bounding box center [420, 200] width 21 height 19
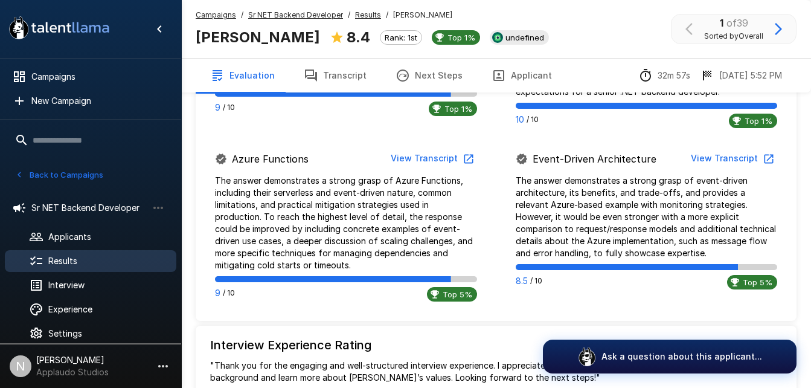
scroll to position [1252, 0]
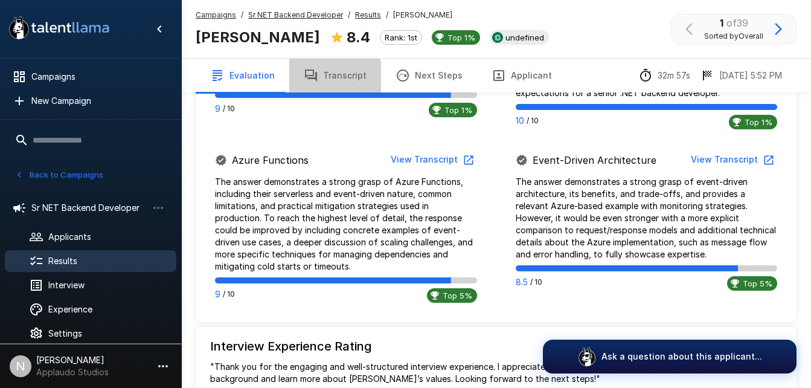
click at [328, 78] on button "Transcript" at bounding box center [335, 76] width 92 height 34
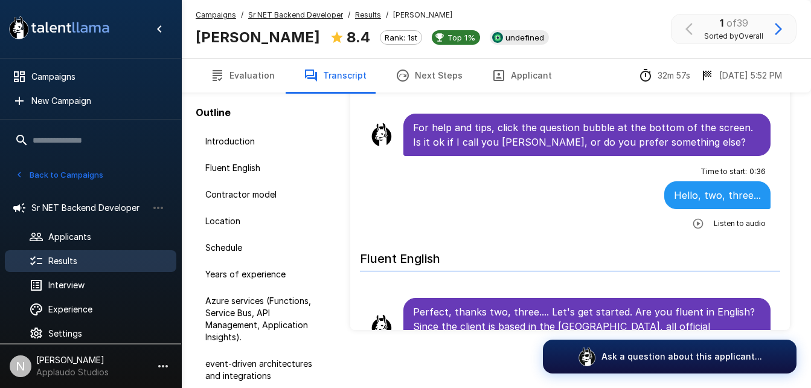
scroll to position [85, 0]
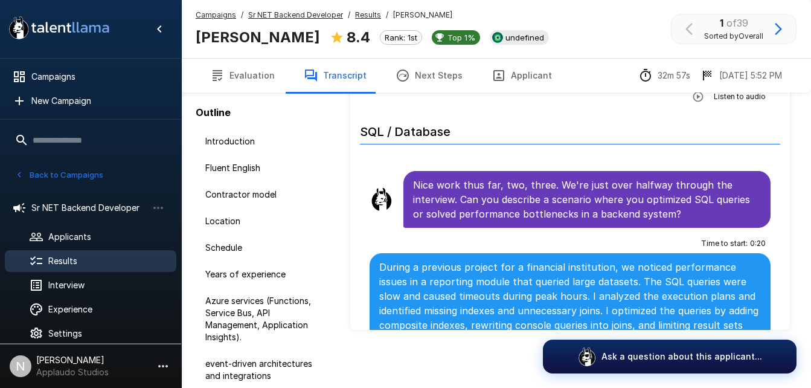
scroll to position [3526, 0]
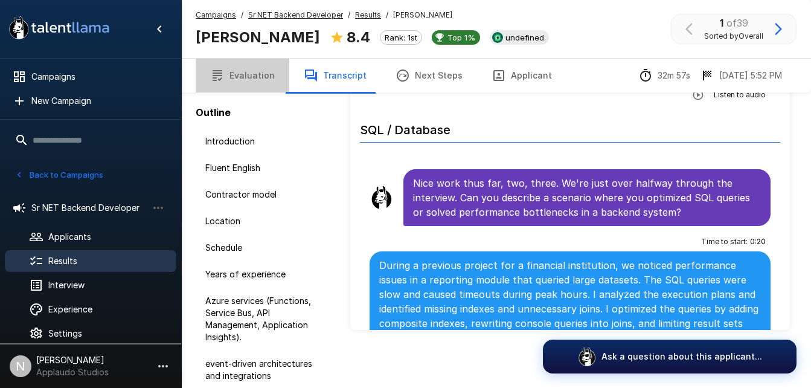
click at [249, 71] on button "Evaluation" at bounding box center [243, 76] width 94 height 34
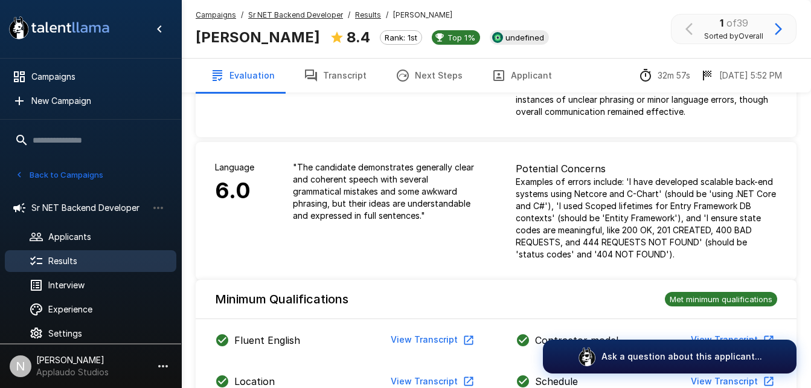
scroll to position [272, 0]
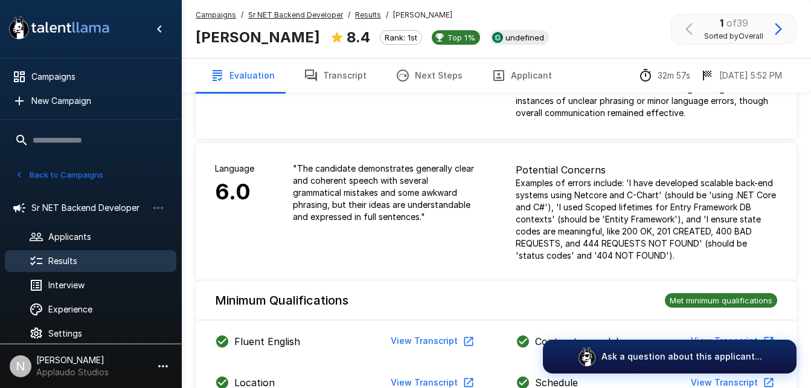
click at [217, 182] on h6 "6.0" at bounding box center [234, 192] width 39 height 35
click at [86, 258] on span "Results" at bounding box center [107, 261] width 118 height 12
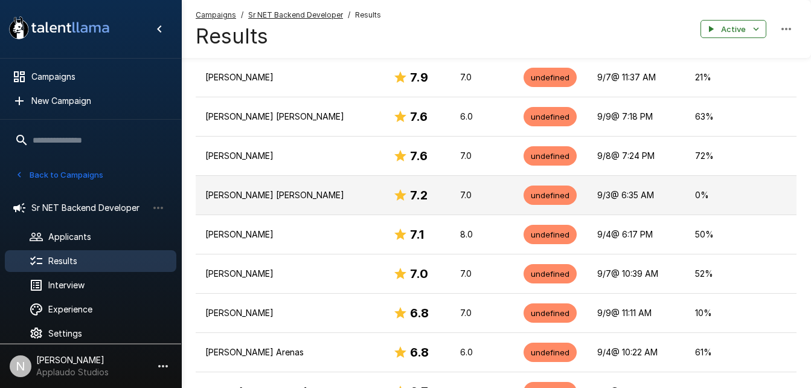
click at [282, 187] on td "Luis Alexandre Rodrigues" at bounding box center [290, 195] width 188 height 39
